Goal: Transaction & Acquisition: Purchase product/service

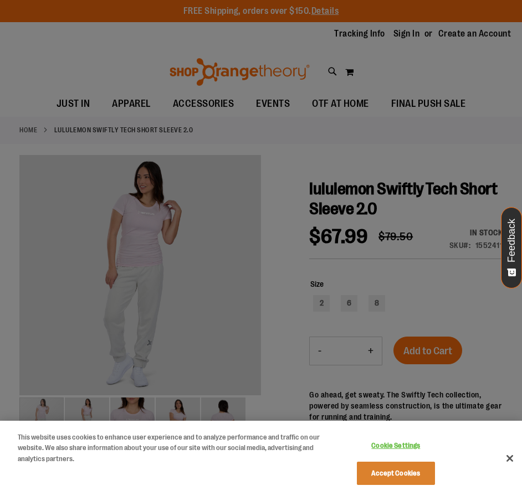
click at [161, 411] on div at bounding box center [261, 248] width 522 height 496
click at [403, 475] on button "Accept Cookies" at bounding box center [396, 473] width 78 height 23
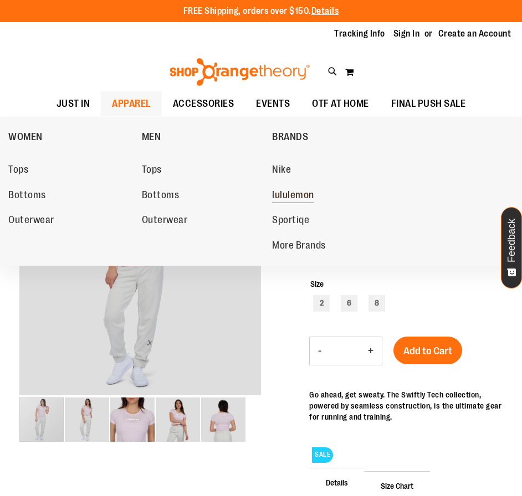
click at [278, 198] on span "lululemon" at bounding box center [293, 197] width 42 height 14
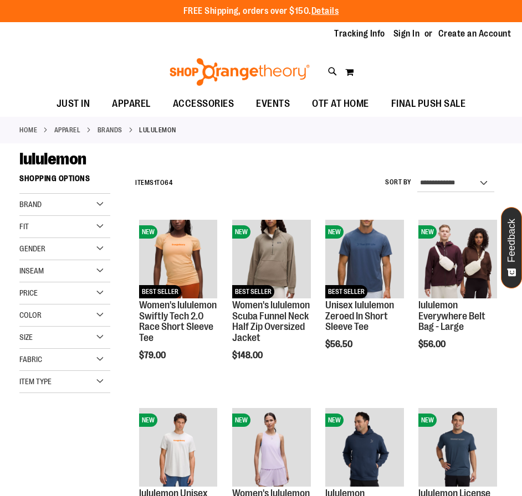
click at [79, 316] on div "Color" at bounding box center [64, 316] width 91 height 22
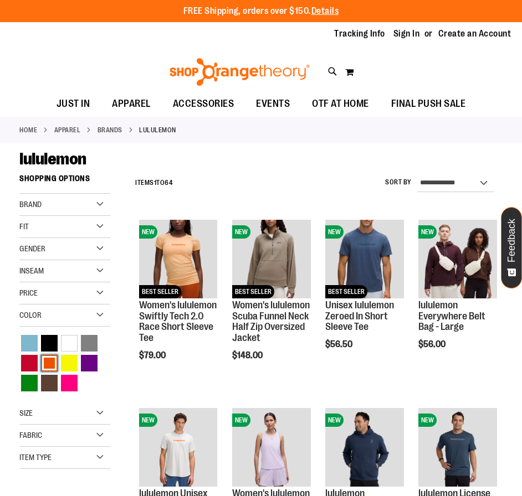
click at [47, 363] on div "Orange" at bounding box center [49, 363] width 17 height 17
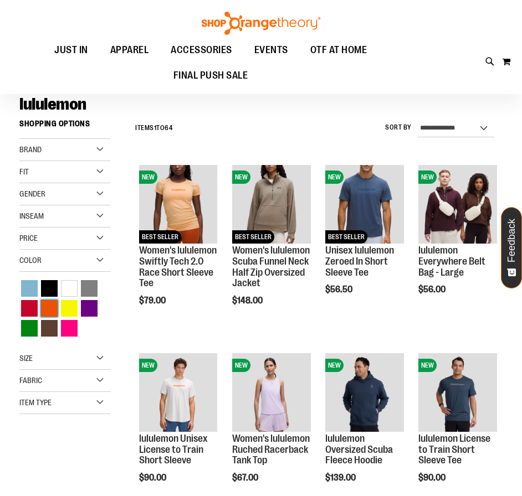
scroll to position [53, 0]
